Goal: Find specific page/section: Find specific page/section

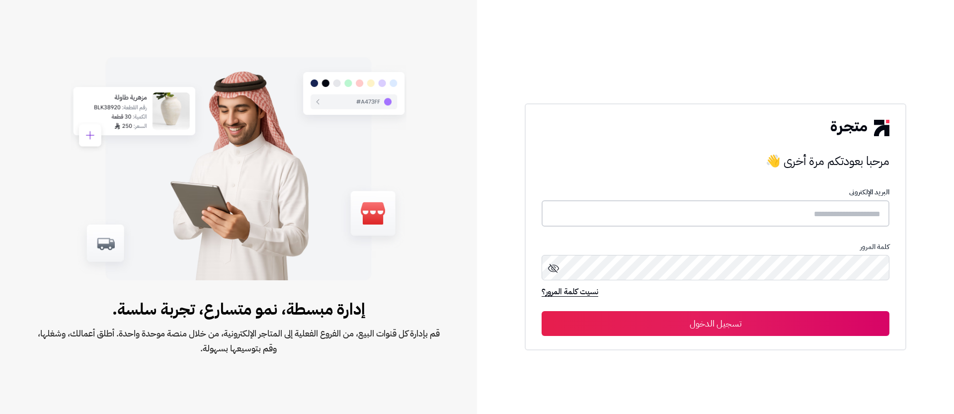
type input "**********"
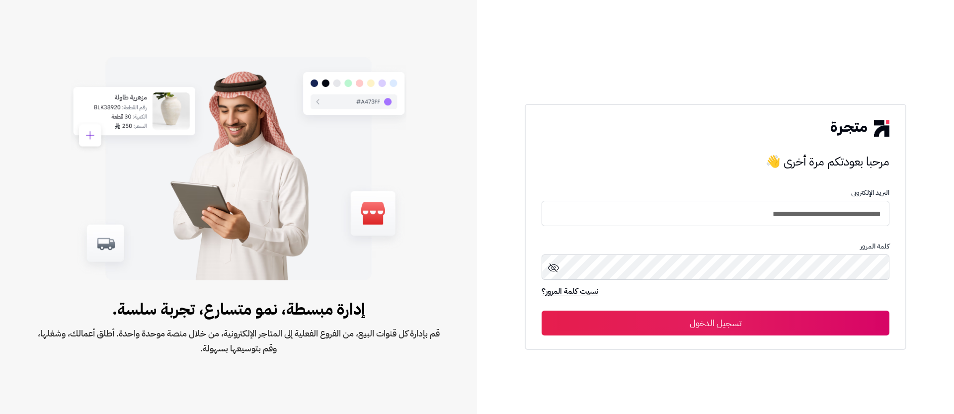
click at [742, 314] on button "تسجيل الدخول" at bounding box center [715, 322] width 348 height 25
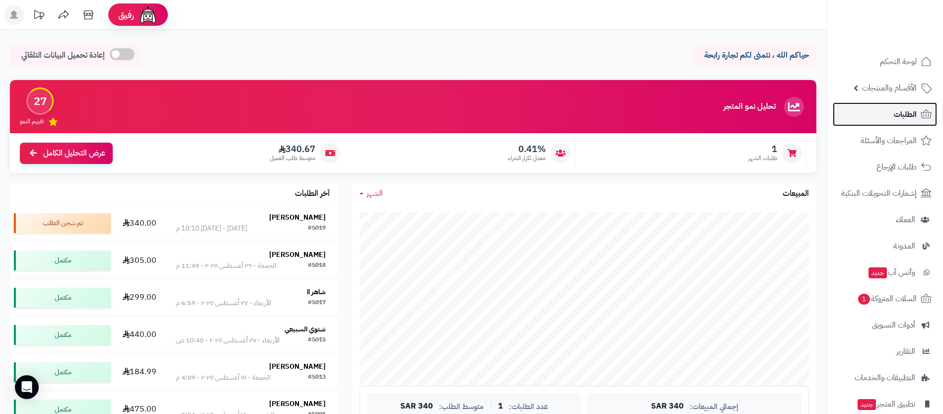
click at [902, 118] on span "الطلبات" at bounding box center [905, 114] width 23 height 14
